Goal: Transaction & Acquisition: Purchase product/service

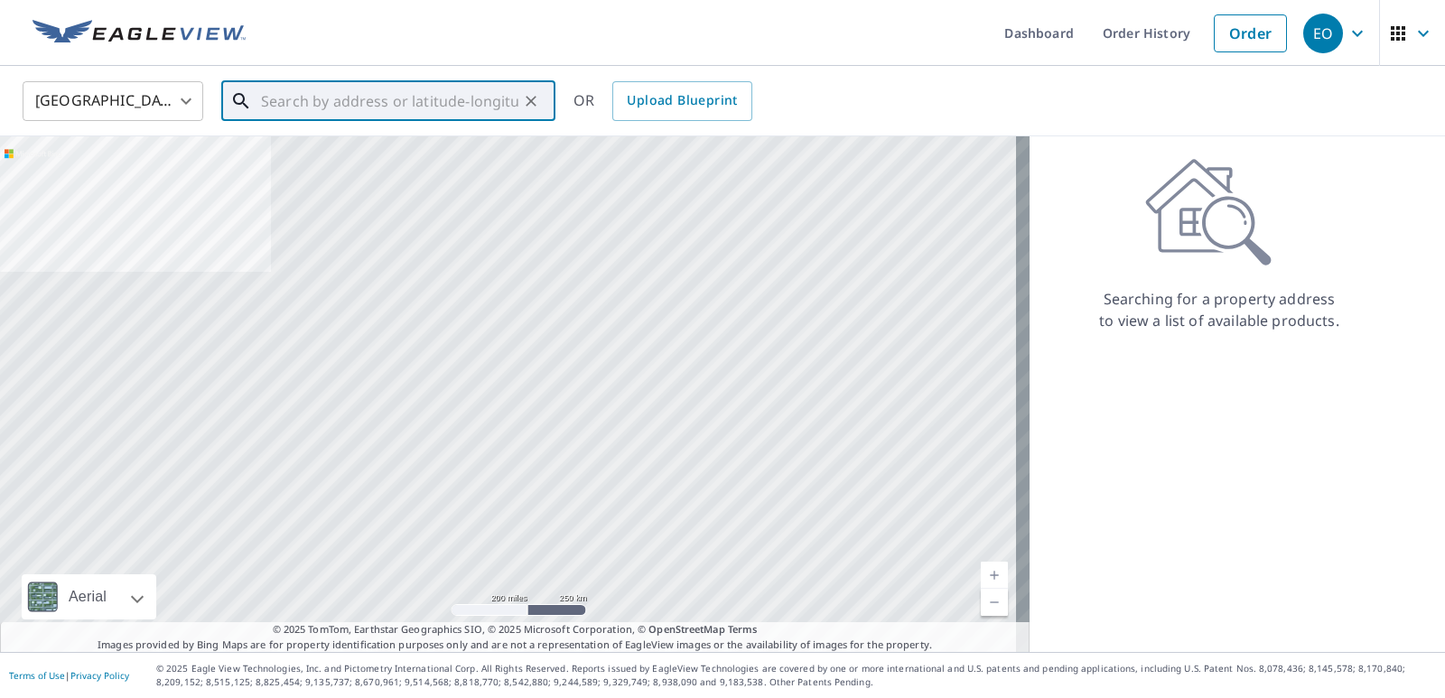
click at [344, 98] on input "text" at bounding box center [389, 101] width 257 height 51
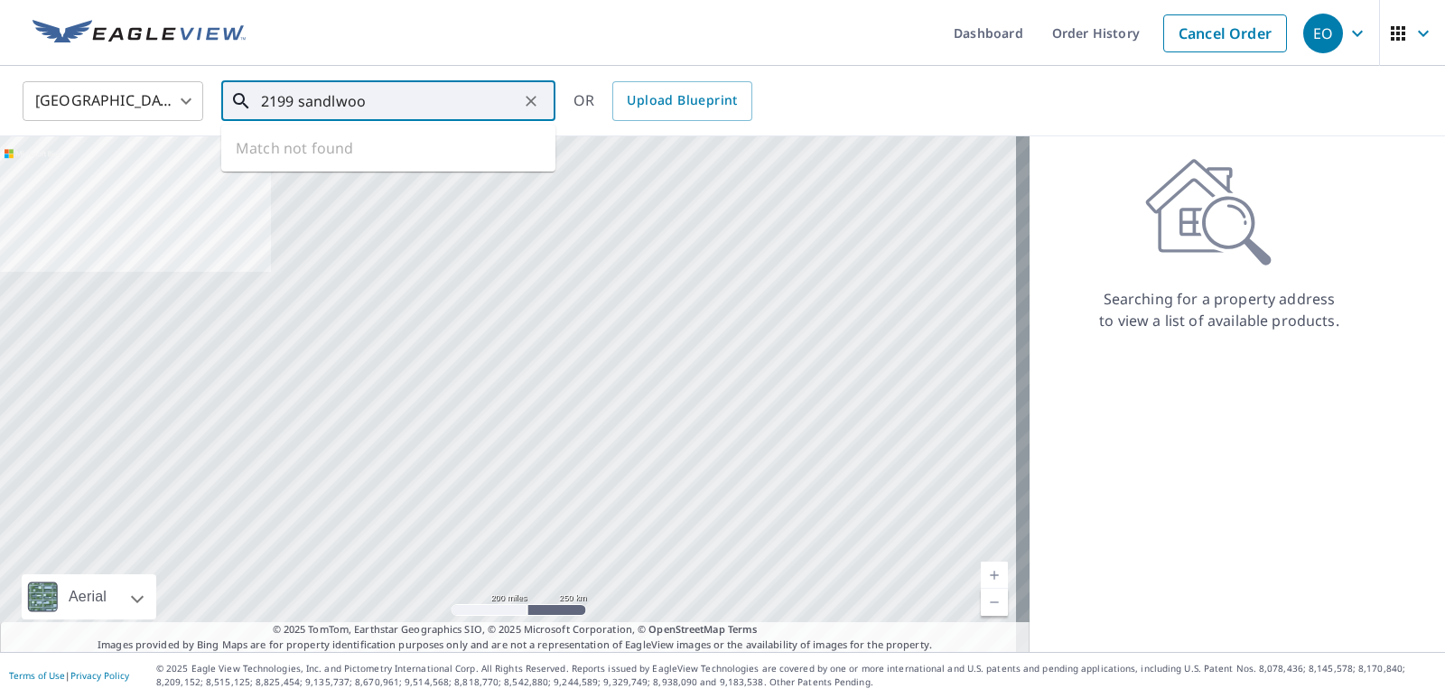
click at [295, 98] on input "2199 sandlwoo" at bounding box center [389, 101] width 257 height 51
click at [333, 102] on input "2190 sandlwoo" at bounding box center [389, 101] width 257 height 51
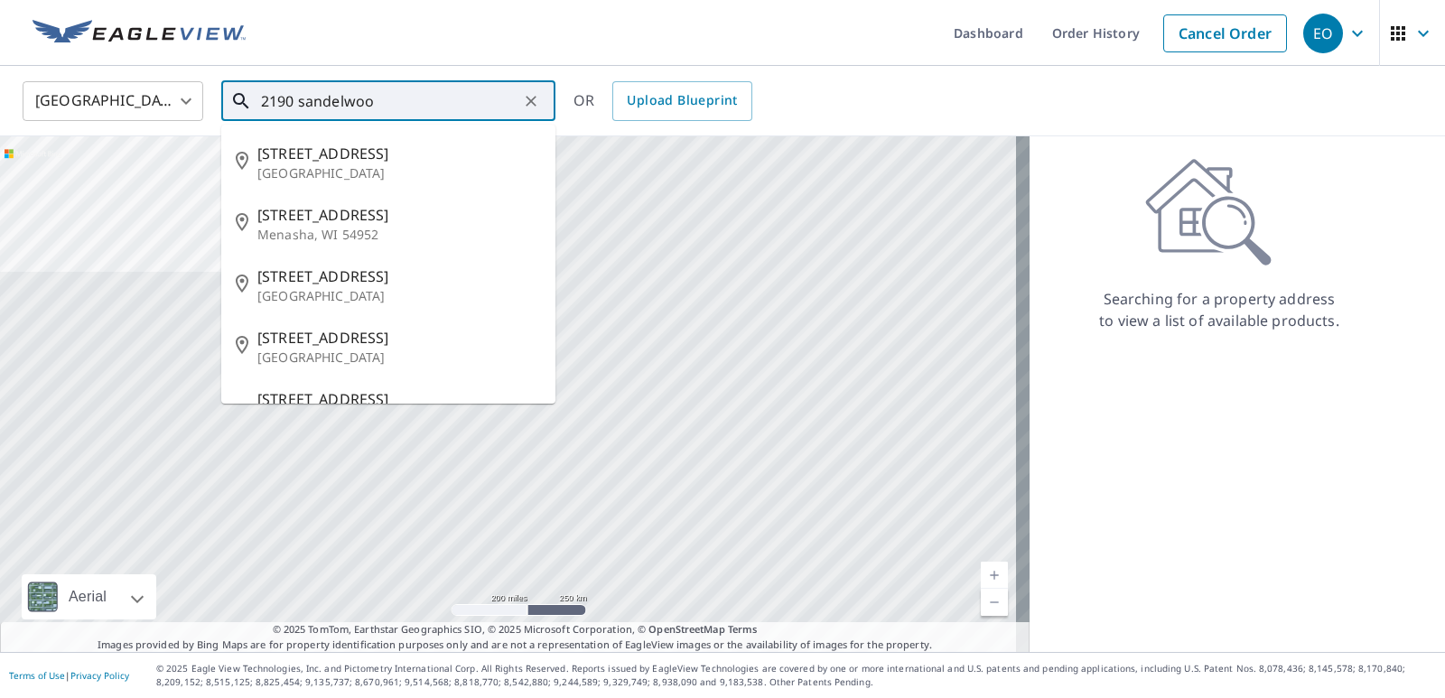
click at [374, 101] on input "2190 sandelwoo" at bounding box center [389, 101] width 257 height 51
click at [342, 101] on input "2190 sandelwood" at bounding box center [389, 101] width 257 height 51
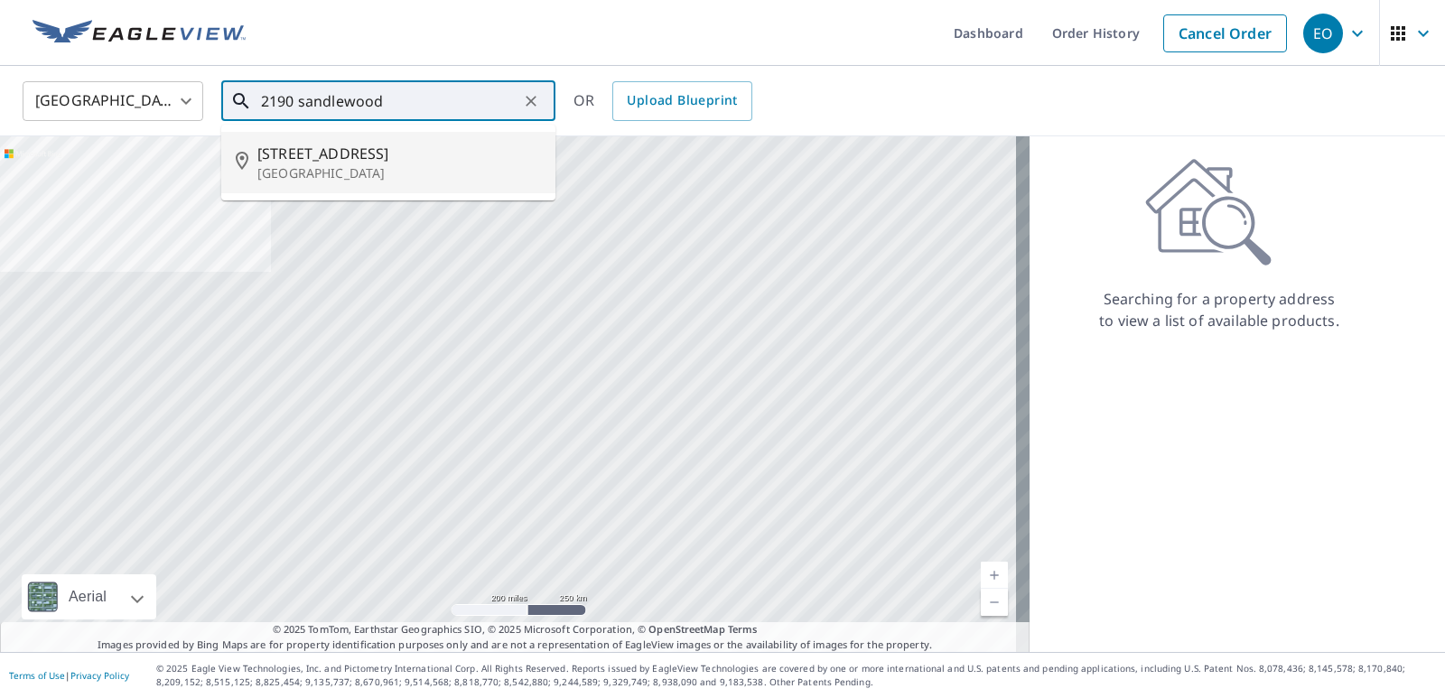
click at [356, 166] on p "[GEOGRAPHIC_DATA]" at bounding box center [399, 173] width 284 height 18
type input "[STREET_ADDRESS][PERSON_NAME]"
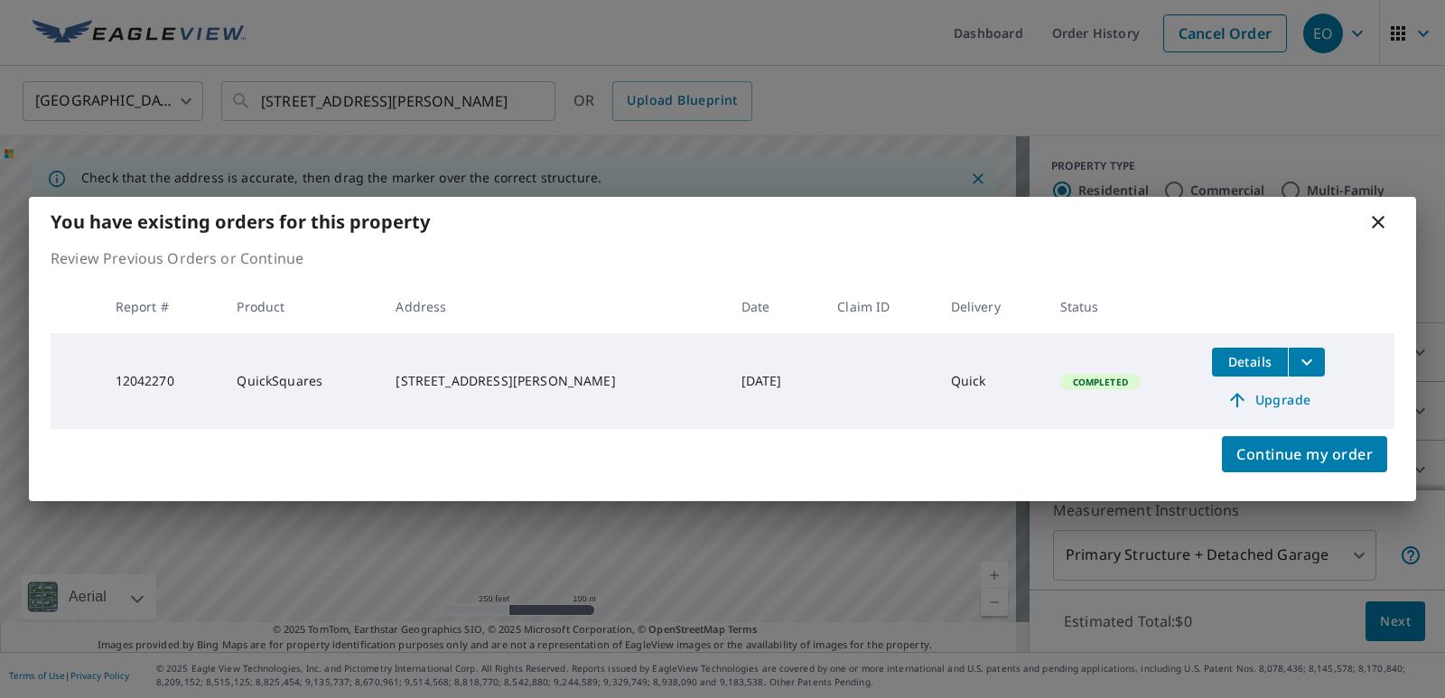
click at [1380, 219] on icon at bounding box center [1379, 222] width 22 height 22
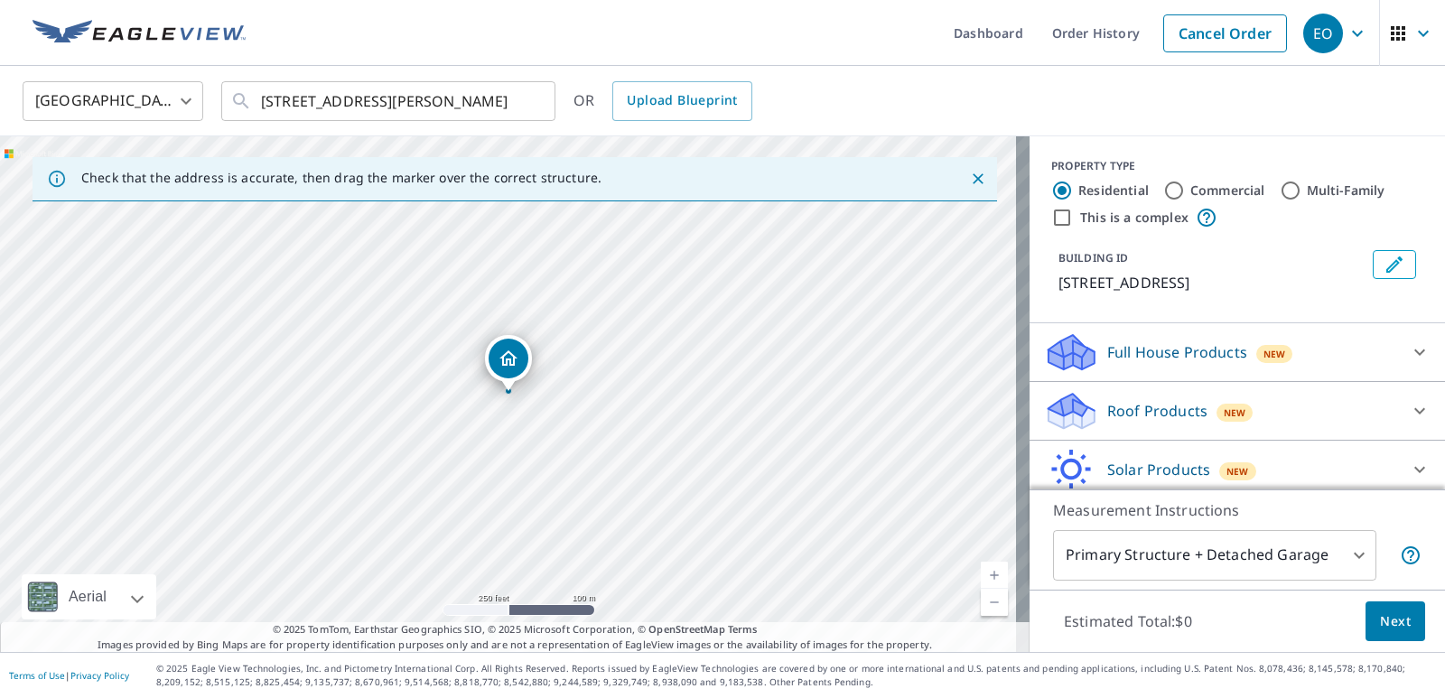
click at [1150, 401] on p "Roof Products" at bounding box center [1158, 411] width 100 height 22
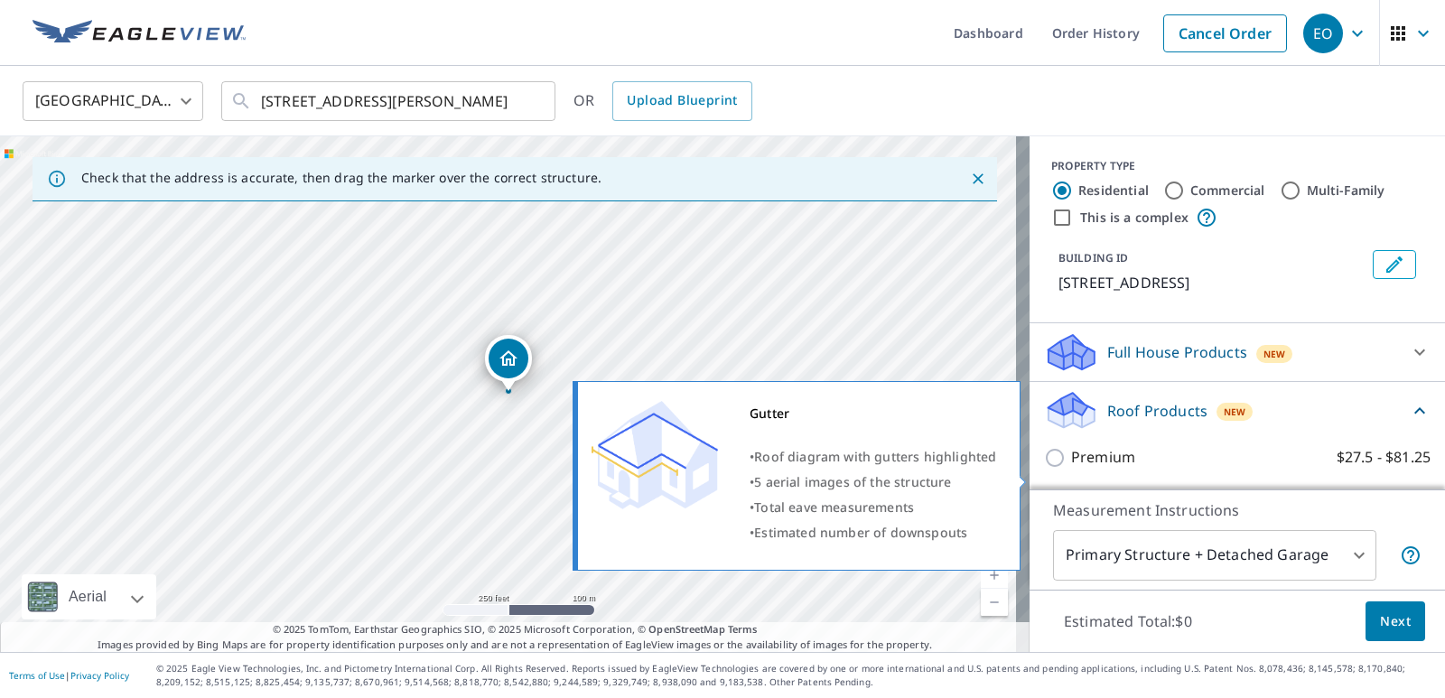
scroll to position [271, 0]
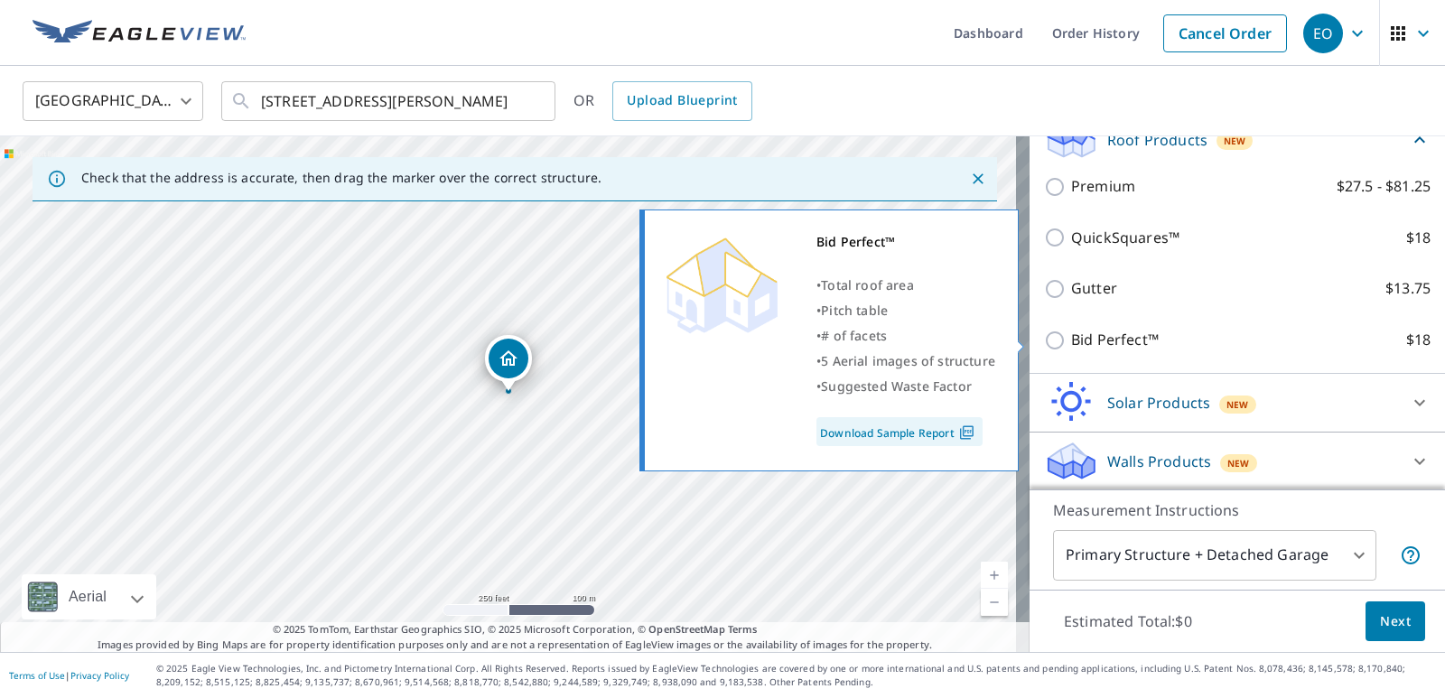
click at [1044, 338] on input "Bid Perfect™ $18" at bounding box center [1057, 341] width 27 height 22
checkbox input "true"
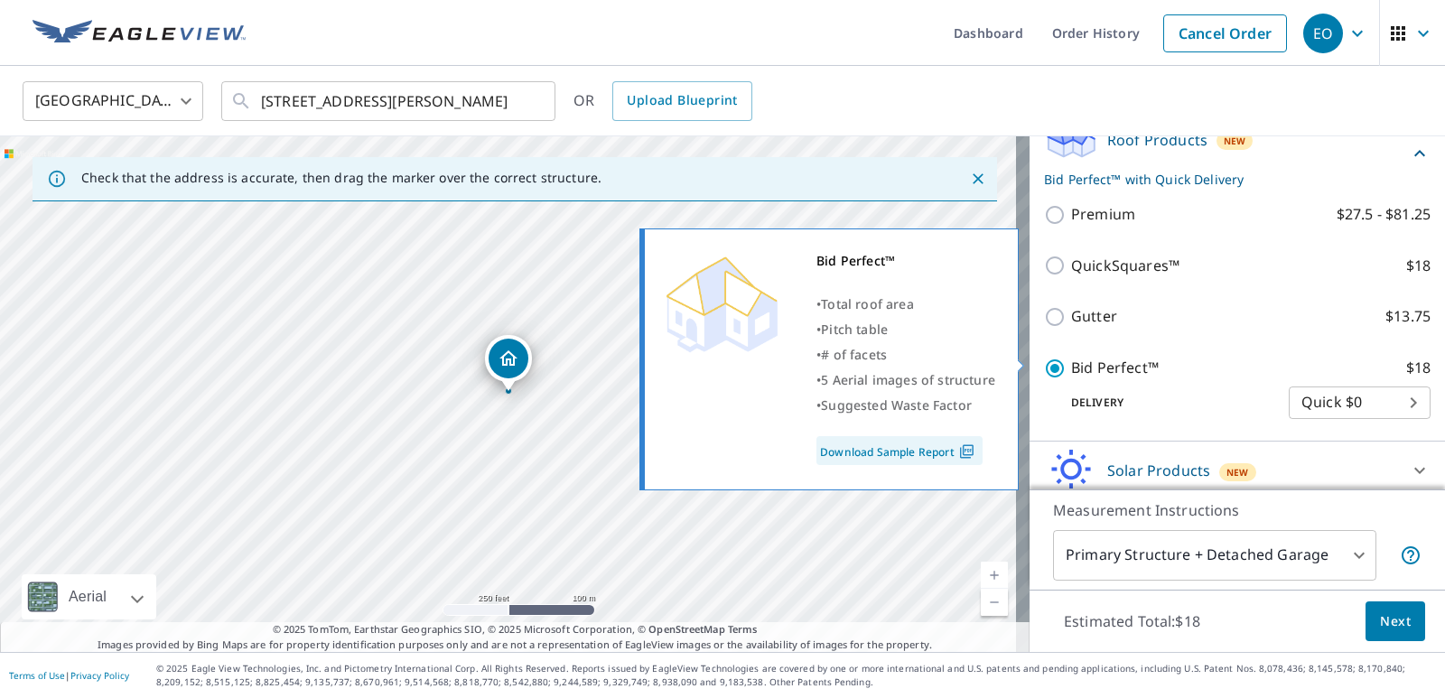
scroll to position [341, 0]
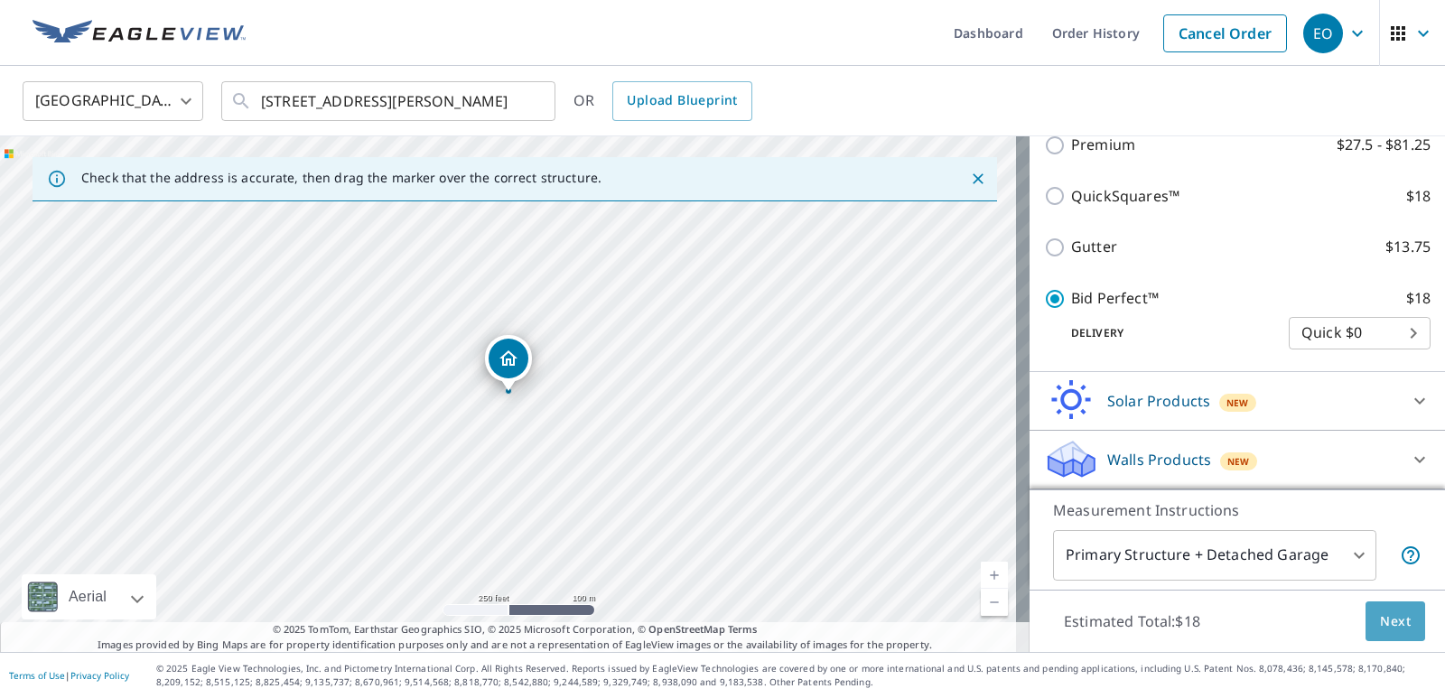
click at [1380, 623] on span "Next" at bounding box center [1395, 622] width 31 height 23
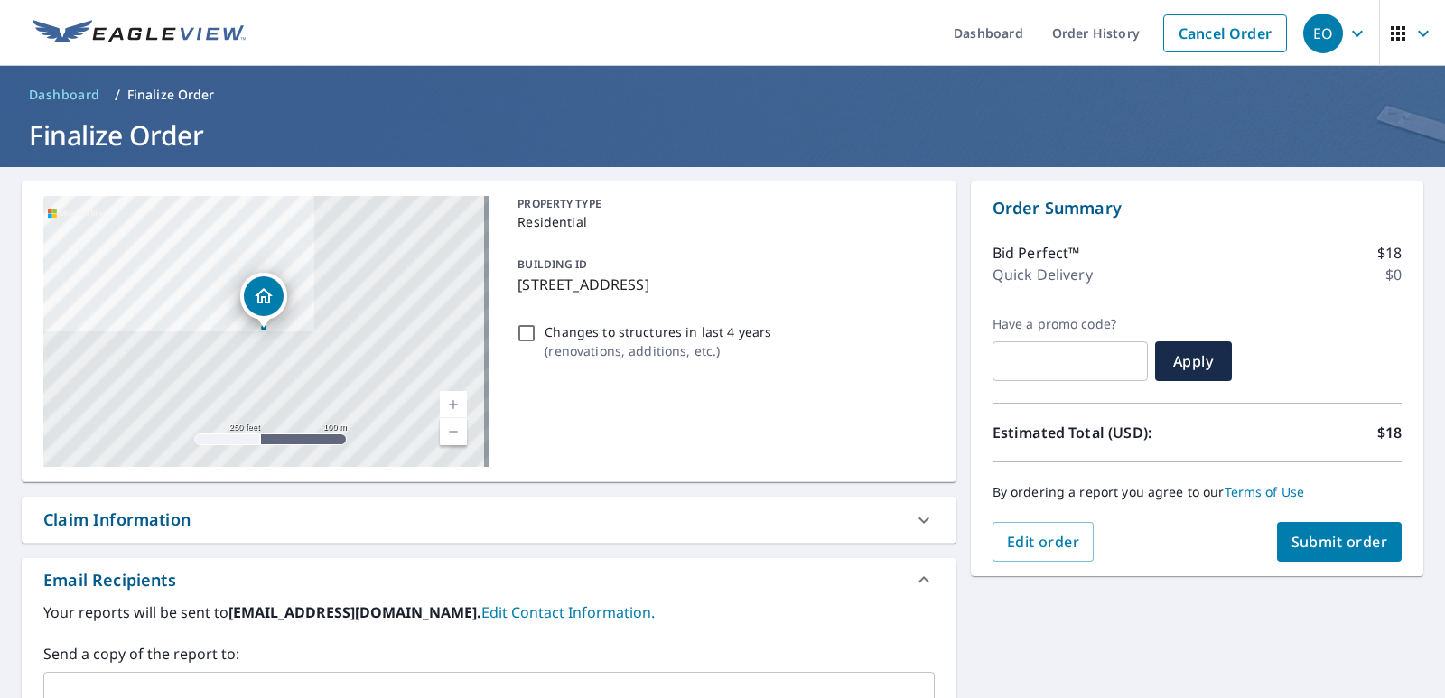
click at [521, 327] on input "Changes to structures in last 4 years ( renovations, additions, etc. )" at bounding box center [527, 334] width 22 height 22
checkbox input "true"
click at [1339, 536] on span "Submit order" at bounding box center [1340, 542] width 97 height 20
